Goal: Transaction & Acquisition: Purchase product/service

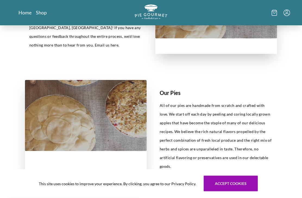
scroll to position [175, 0]
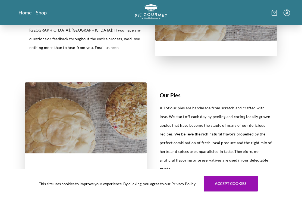
click at [39, 12] on link "Shop" at bounding box center [41, 12] width 11 height 7
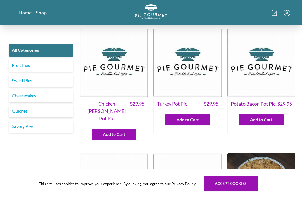
click at [55, 67] on link "Fruit Pies" at bounding box center [41, 65] width 65 height 13
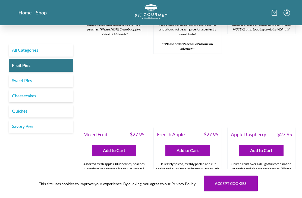
scroll to position [380, 0]
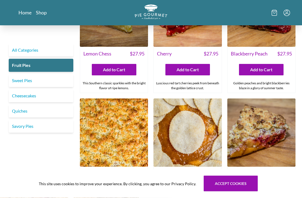
click at [21, 79] on link "Sweet Pies" at bounding box center [41, 80] width 65 height 13
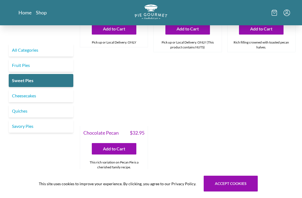
scroll to position [247, 0]
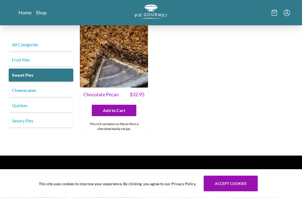
click at [13, 90] on link "Cheesecakes" at bounding box center [41, 90] width 65 height 13
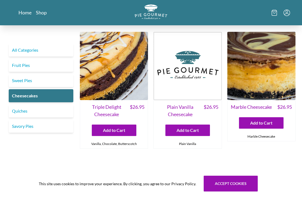
click at [60, 80] on link "Sweet Pies" at bounding box center [41, 80] width 65 height 13
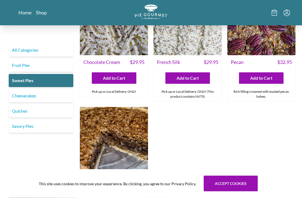
scroll to position [157, 0]
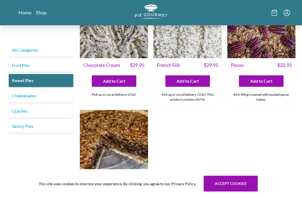
click at [31, 64] on link "Fruit Pies" at bounding box center [41, 65] width 65 height 13
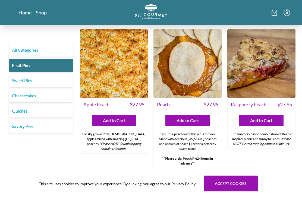
scroll to position [293, 0]
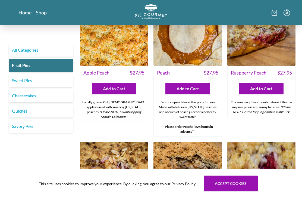
click at [201, 51] on img at bounding box center [188, 32] width 68 height 68
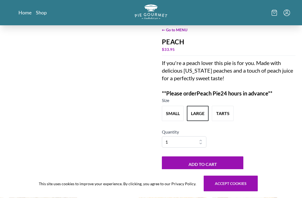
scroll to position [21, 0]
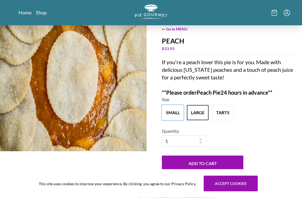
click at [174, 116] on button "small" at bounding box center [173, 112] width 22 height 15
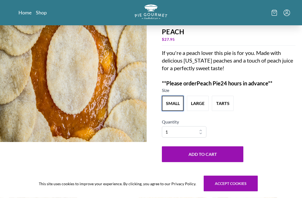
scroll to position [61, 0]
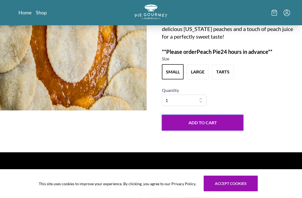
click at [226, 131] on button "Add to Cart" at bounding box center [203, 123] width 82 height 16
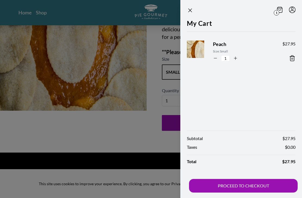
click at [192, 8] on icon "Close panel" at bounding box center [190, 10] width 7 height 7
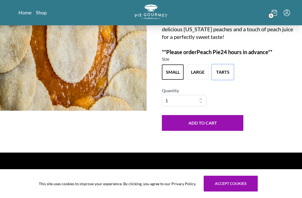
click at [226, 76] on button "tarts" at bounding box center [223, 71] width 22 height 15
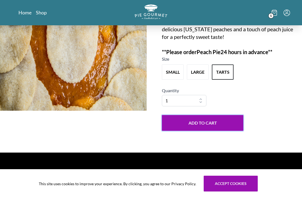
click at [230, 128] on button "Add to Cart" at bounding box center [203, 123] width 82 height 16
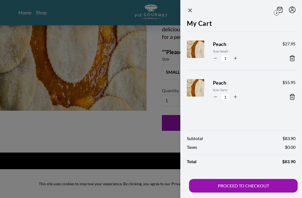
click at [193, 9] on icon "Close panel" at bounding box center [190, 10] width 7 height 7
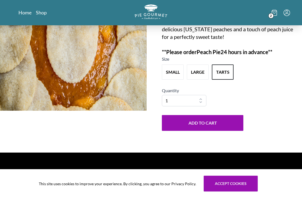
scroll to position [79, 0]
